Goal: Check status: Check status

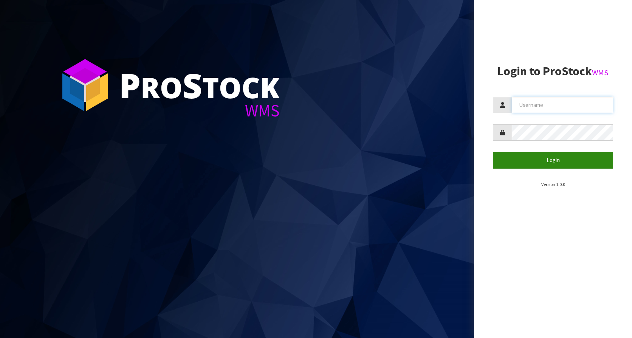
type input "KitchenAid"
click at [547, 164] on button "Login" at bounding box center [553, 160] width 120 height 16
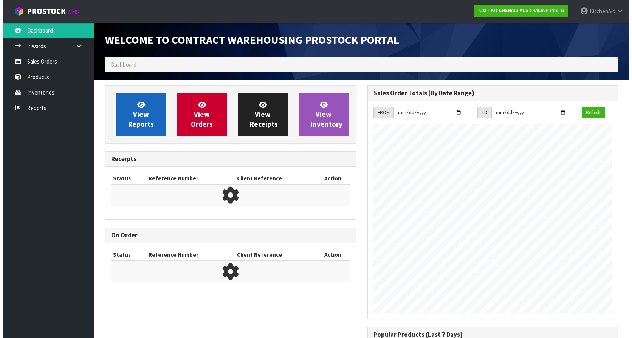
scroll to position [419, 262]
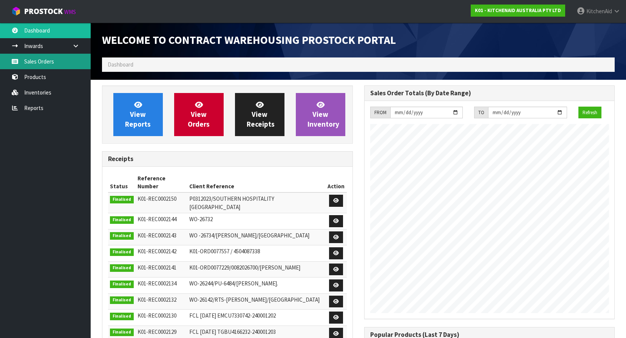
click at [45, 60] on link "Sales Orders" at bounding box center [45, 61] width 91 height 15
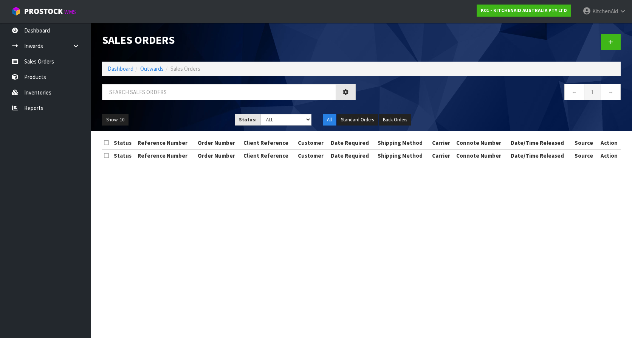
click at [50, 76] on div "Sales Orders Dashboard Outwards Sales Orders ← 1 → Show: 10 5 10 25 50 Status: …" at bounding box center [316, 87] width 632 height 175
click at [150, 87] on input "text" at bounding box center [219, 92] width 234 height 16
paste input "63860058718571"
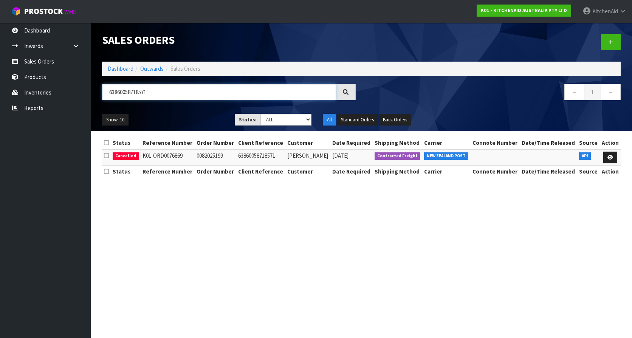
type input "63860058718571"
drag, startPoint x: 116, startPoint y: 156, endPoint x: 136, endPoint y: 156, distance: 20.0
click at [136, 156] on span "Cancelled" at bounding box center [126, 156] width 26 height 8
drag, startPoint x: 136, startPoint y: 156, endPoint x: 212, endPoint y: 231, distance: 106.9
click at [212, 231] on section "Sales Orders Dashboard Outwards Sales Orders 63860058718571 ← 1 → Show: 10 5 10…" at bounding box center [316, 169] width 632 height 338
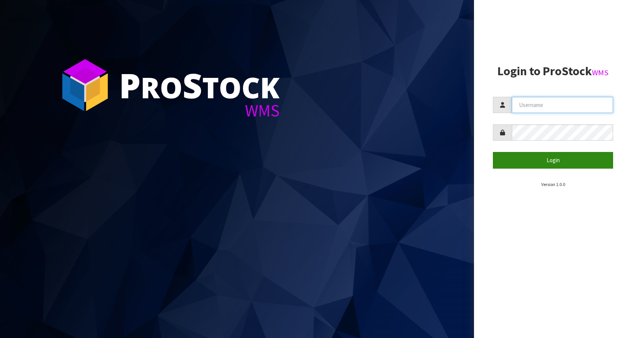
type input "KitchenAid"
click at [545, 156] on button "Login" at bounding box center [553, 160] width 120 height 16
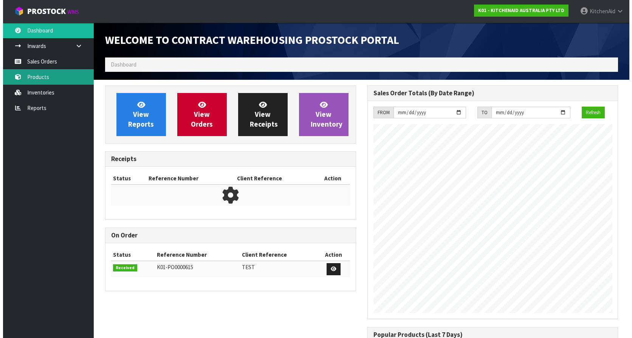
scroll to position [419, 262]
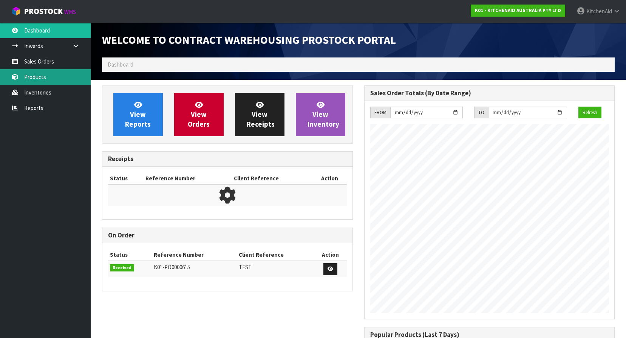
click at [37, 77] on link "Products" at bounding box center [45, 76] width 91 height 15
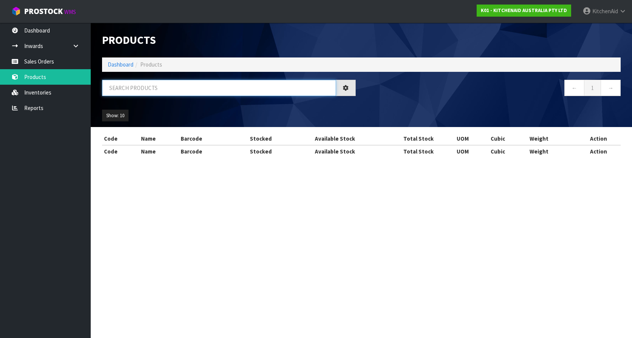
click at [153, 91] on input "text" at bounding box center [219, 88] width 234 height 16
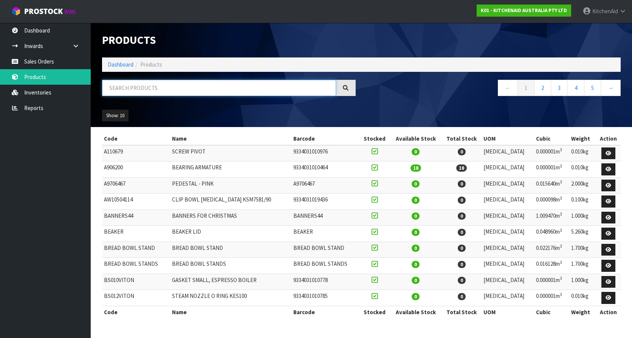
paste input "W11305077"
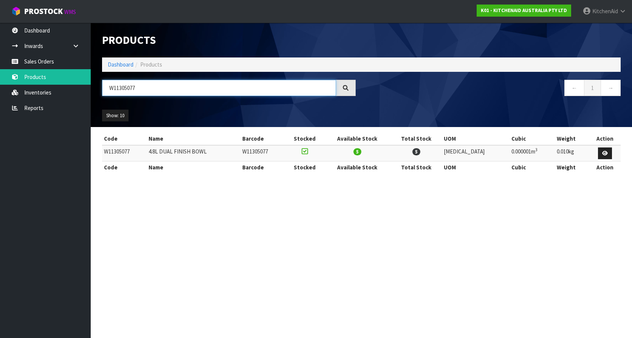
type input "W11305077"
click at [450, 229] on section "Products Import Products Drop file here to import csv template Dashboard Produc…" at bounding box center [316, 169] width 632 height 338
